Goal: Navigation & Orientation: Find specific page/section

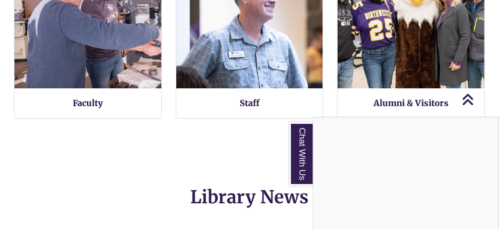
scroll to position [1074, 0]
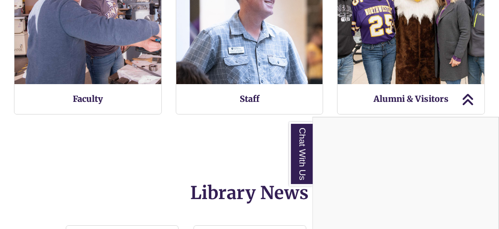
click at [102, 104] on div "Chat With Us" at bounding box center [249, 114] width 499 height 229
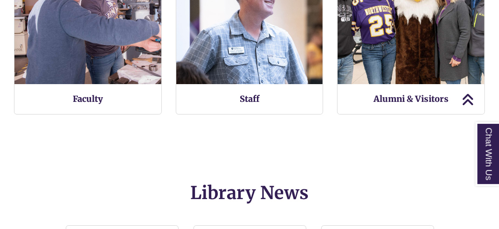
scroll to position [518, 499]
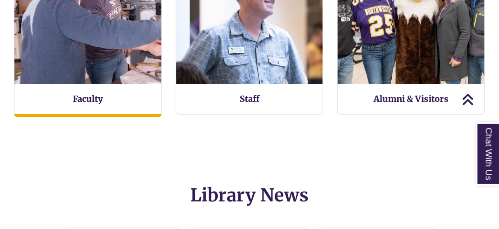
click at [94, 58] on img at bounding box center [87, 10] width 161 height 161
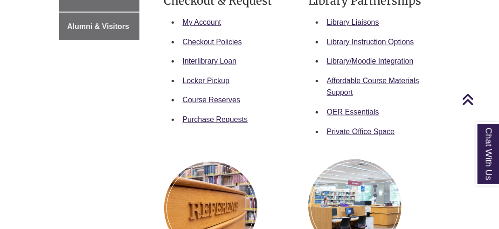
scroll to position [303, 0]
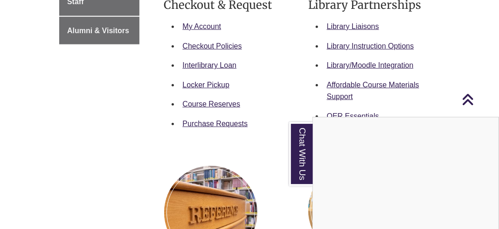
click at [215, 125] on div "Chat With Us" at bounding box center [249, 114] width 499 height 229
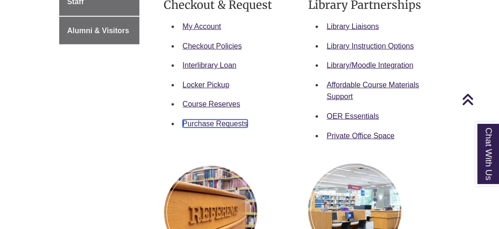
click at [224, 122] on link "Purchase Requests" at bounding box center [215, 123] width 65 height 8
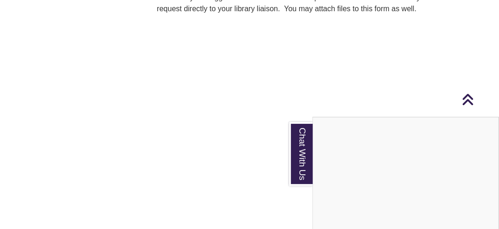
scroll to position [202, 0]
click at [209, 84] on div "Chat With Us" at bounding box center [249, 114] width 499 height 229
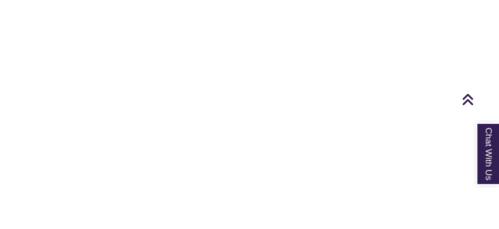
scroll to position [274, 0]
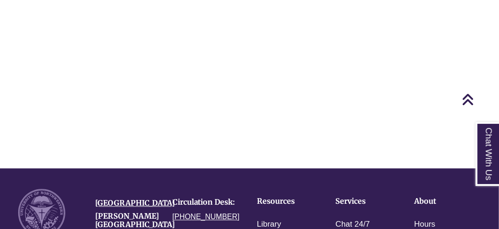
scroll to position [690, 0]
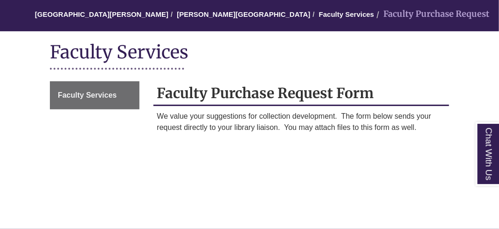
scroll to position [101, 0]
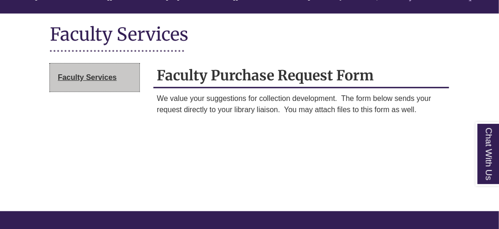
click at [85, 82] on link "Faculty Services" at bounding box center [95, 77] width 90 height 28
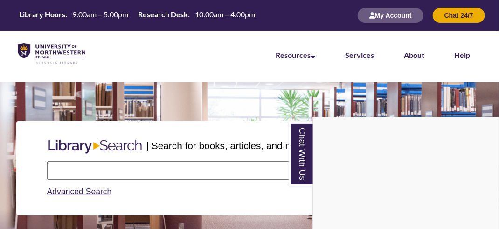
click at [130, 167] on div "Chat With Us" at bounding box center [249, 114] width 499 height 229
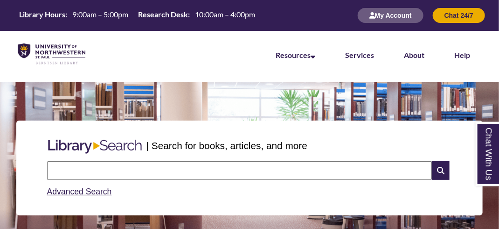
click at [130, 167] on input "text" at bounding box center [239, 170] width 385 height 19
paste input "**********"
type input "**********"
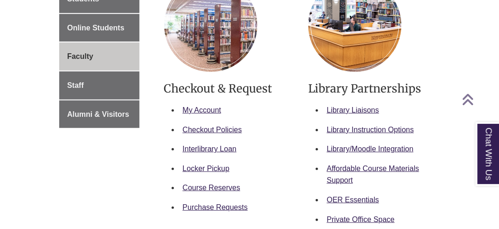
scroll to position [220, 0]
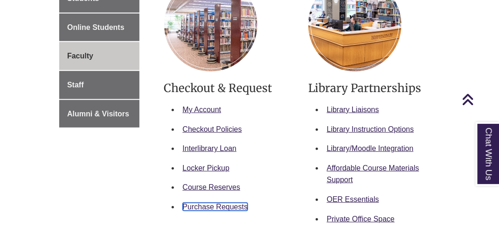
click at [227, 209] on link "Purchase Requests" at bounding box center [215, 206] width 65 height 8
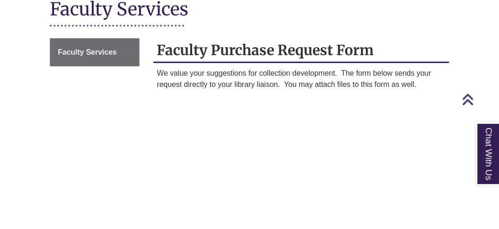
scroll to position [128, 0]
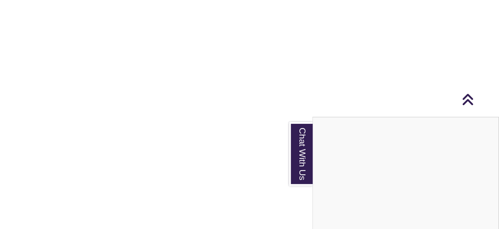
scroll to position [381, 0]
click at [72, 79] on div "Chat With Us" at bounding box center [249, 114] width 499 height 229
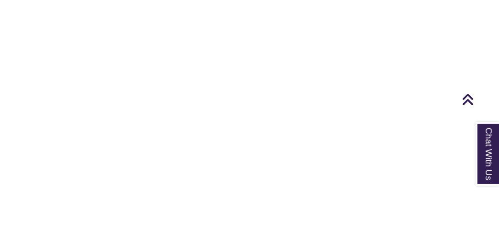
scroll to position [242, 0]
click at [143, 157] on div "Faculty Services Faculty Purchase Request Form We value your suggestions for co…" at bounding box center [249, 132] width 413 height 898
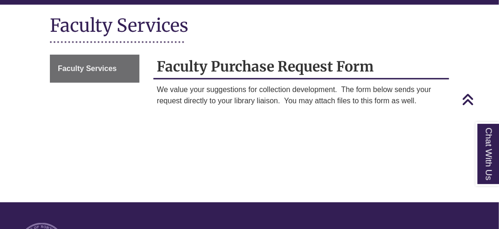
scroll to position [105, 0]
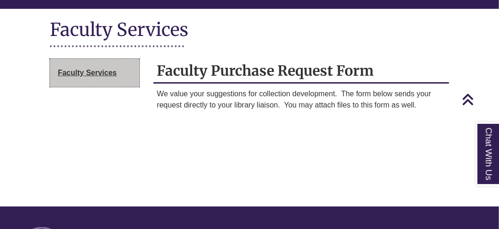
click at [78, 72] on span "Faculty Services" at bounding box center [87, 73] width 59 height 8
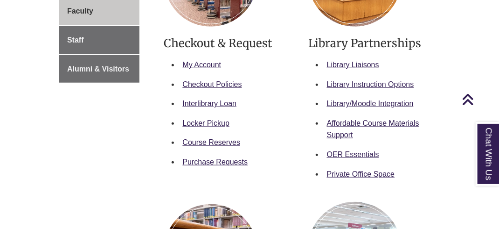
scroll to position [272, 0]
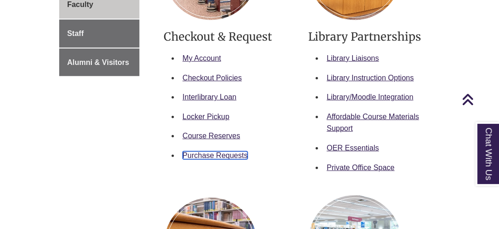
click at [222, 156] on link "Purchase Requests" at bounding box center [215, 155] width 65 height 8
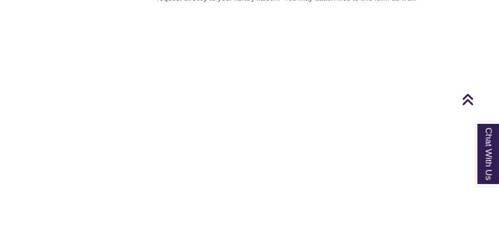
scroll to position [213, 0]
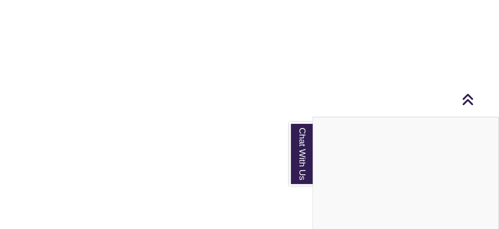
scroll to position [381, 0]
click at [97, 68] on div "Chat With Us" at bounding box center [249, 114] width 499 height 229
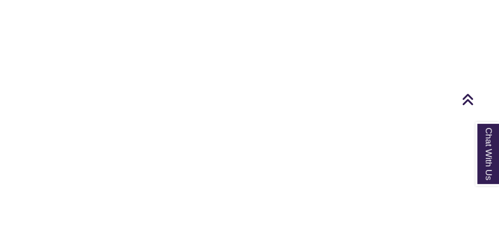
scroll to position [306, 0]
click at [156, 110] on div "We value your suggestions for collection development. The form below sends your…" at bounding box center [301, 71] width 296 height 859
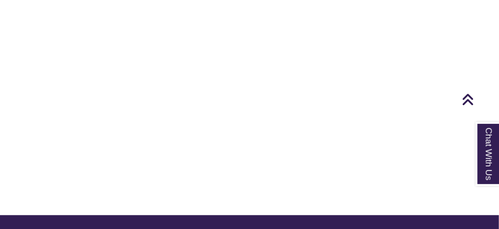
scroll to position [634, 0]
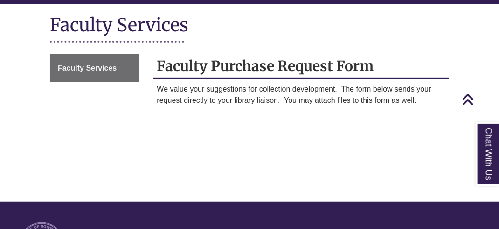
scroll to position [110, 0]
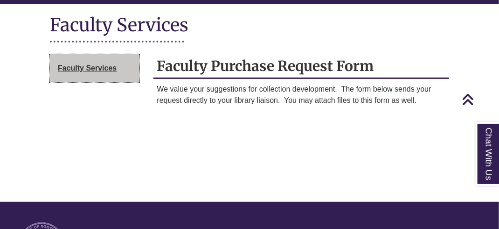
click at [78, 70] on span "Faculty Services" at bounding box center [87, 68] width 59 height 8
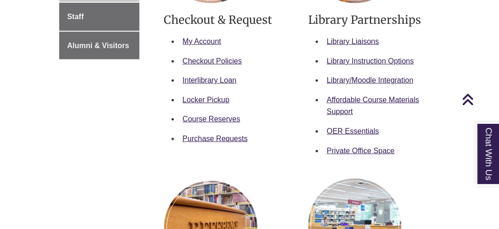
scroll to position [292, 0]
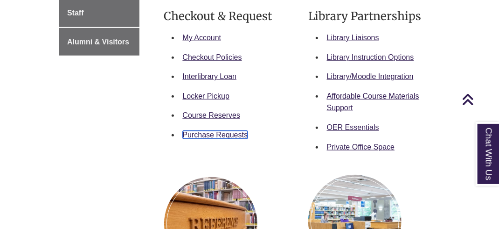
click at [217, 132] on link "Purchase Requests" at bounding box center [215, 135] width 65 height 8
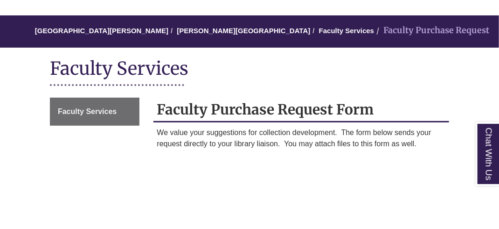
scroll to position [67, 0]
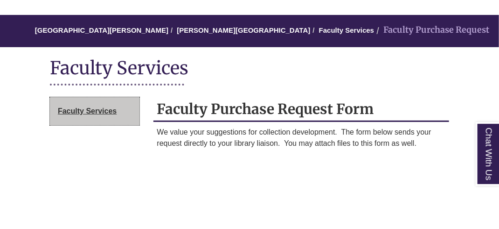
click at [88, 111] on span "Faculty Services" at bounding box center [87, 111] width 59 height 8
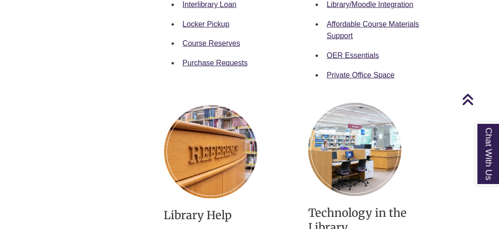
scroll to position [364, 0]
click at [230, 61] on link "Purchase Requests" at bounding box center [215, 63] width 65 height 8
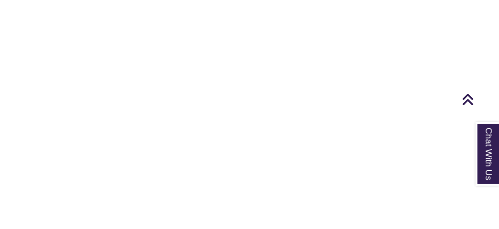
scroll to position [222, 0]
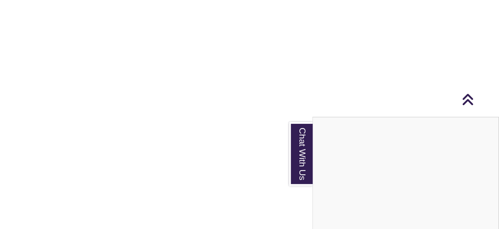
scroll to position [332, 0]
click at [112, 72] on div "Chat With Us" at bounding box center [249, 114] width 499 height 229
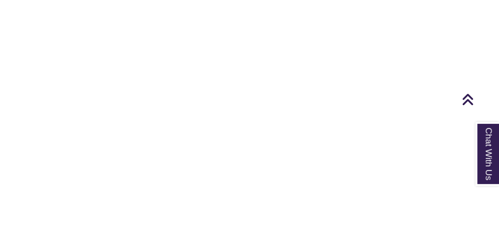
click at [120, 139] on div "Faculty Services Faculty Purchase Request Form We value your suggestions for co…" at bounding box center [249, 76] width 413 height 898
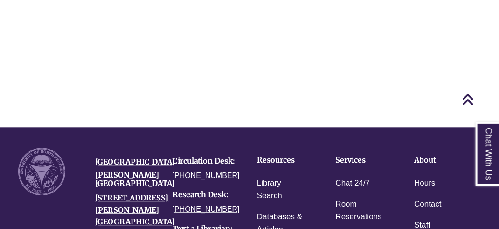
scroll to position [692, 0]
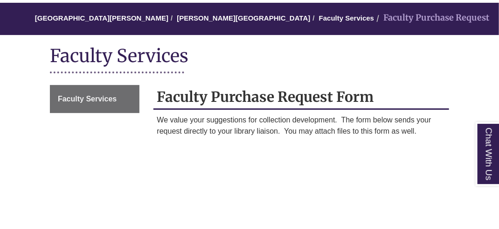
scroll to position [81, 0]
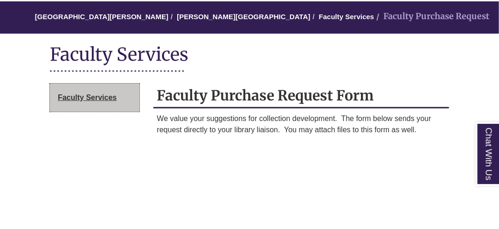
click at [80, 99] on span "Faculty Services" at bounding box center [87, 97] width 59 height 8
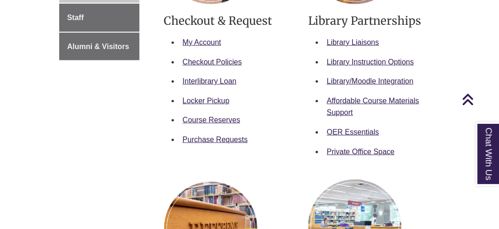
scroll to position [287, 0]
click at [215, 136] on link "Purchase Requests" at bounding box center [215, 139] width 65 height 8
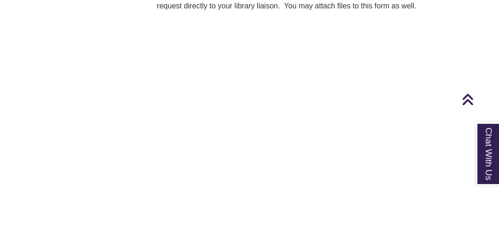
scroll to position [216, 0]
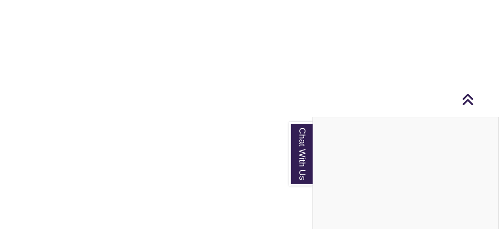
click at [96, 56] on div "Chat With Us" at bounding box center [249, 114] width 499 height 229
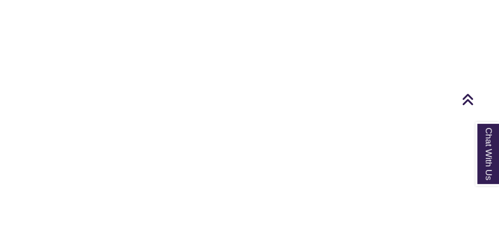
scroll to position [304, 0]
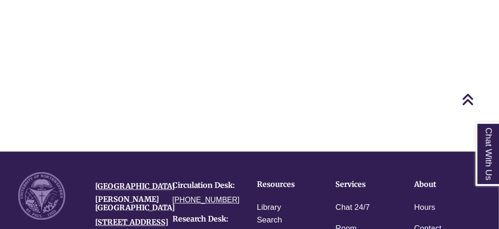
scroll to position [701, 0]
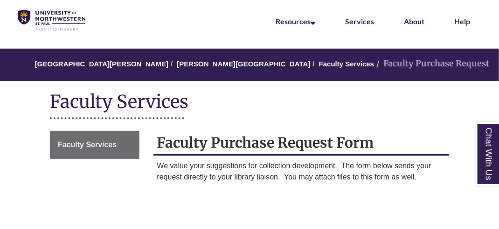
scroll to position [0, 0]
